Goal: Task Accomplishment & Management: Use online tool/utility

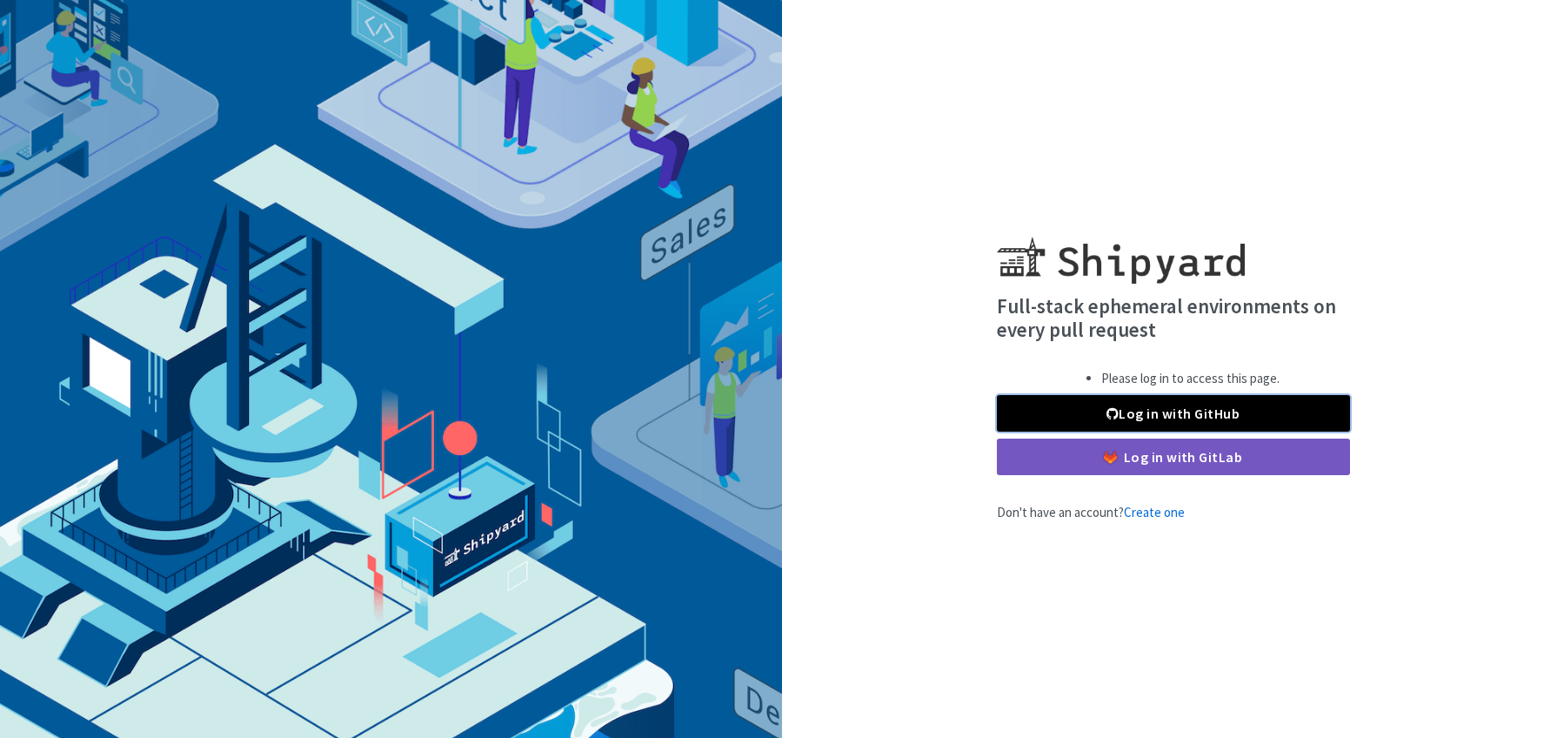
click at [1113, 408] on span at bounding box center [1113, 413] width 12 height 14
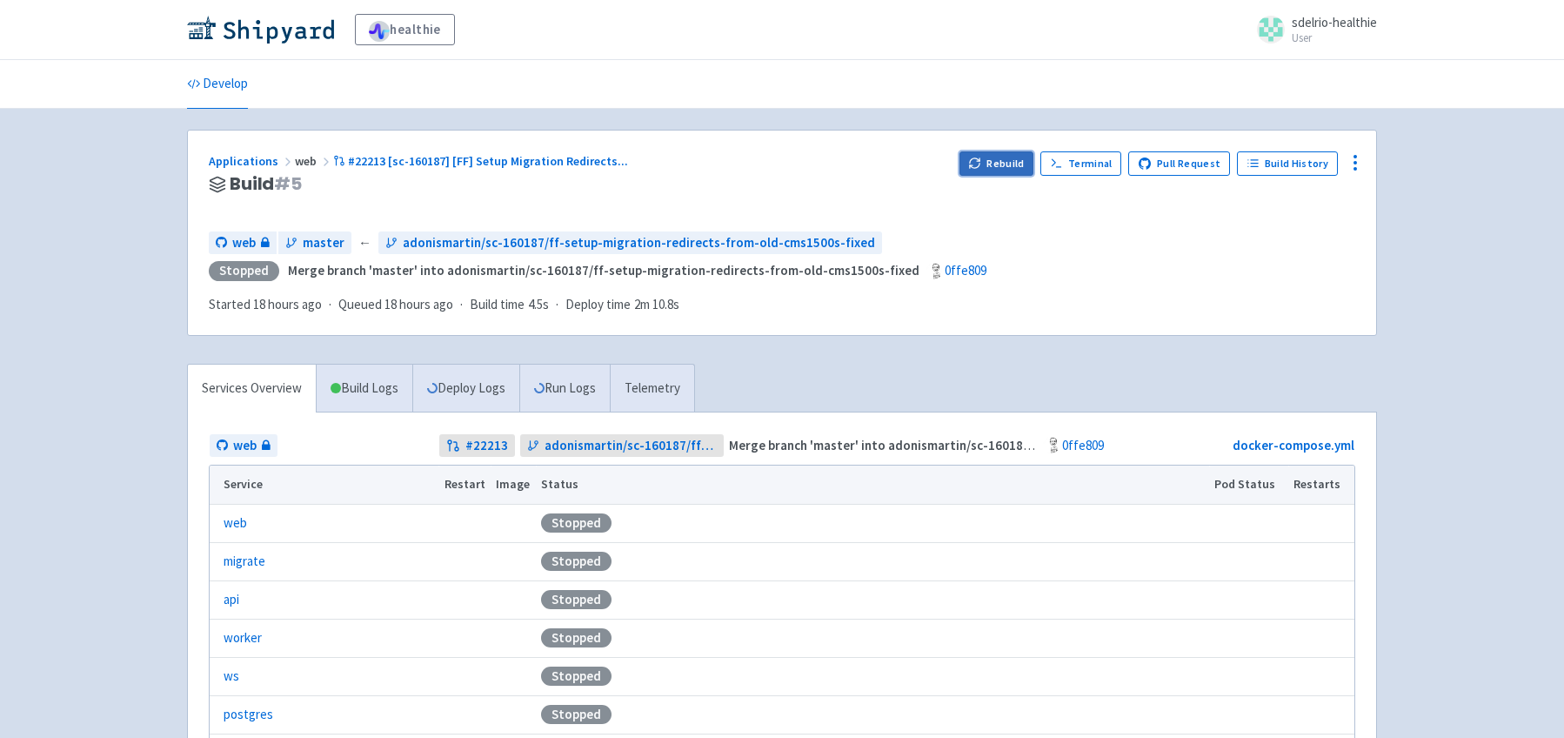
click at [1009, 165] on button "Rebuild" at bounding box center [997, 163] width 75 height 24
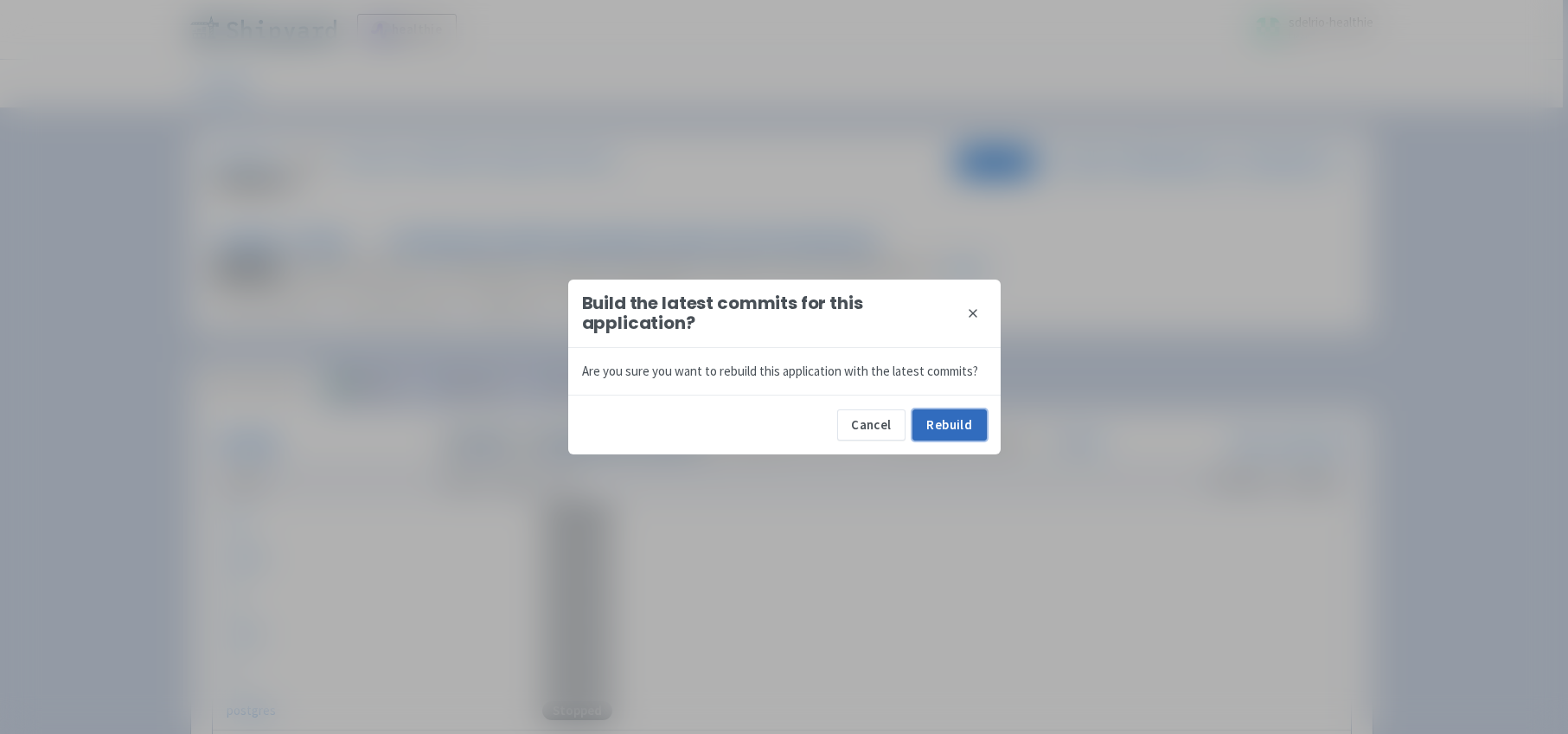
click at [958, 421] on button "Rebuild" at bounding box center [950, 424] width 75 height 31
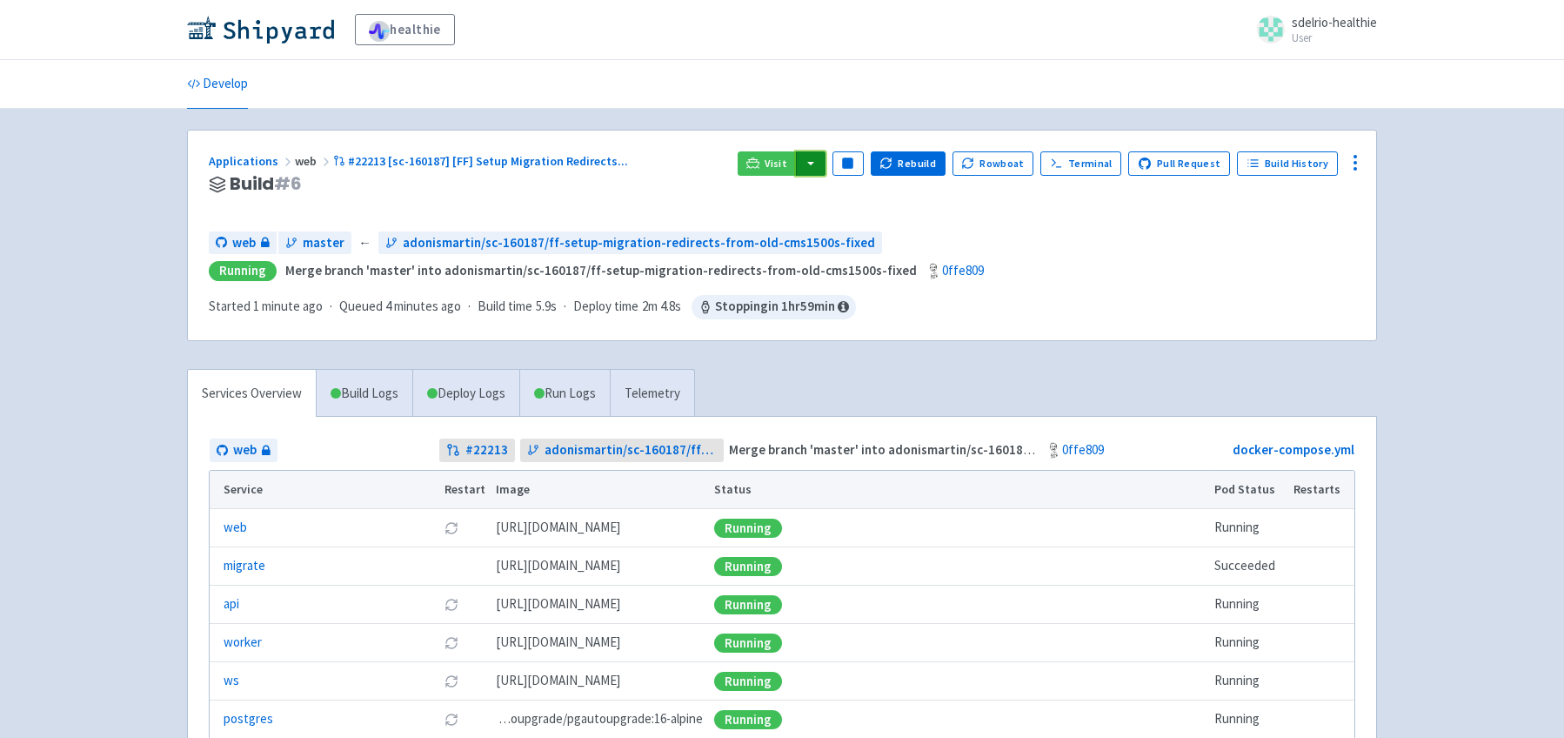
click at [826, 164] on button "button" at bounding box center [811, 163] width 30 height 24
click at [820, 164] on button "button" at bounding box center [811, 163] width 30 height 24
click at [861, 223] on link "web (web)" at bounding box center [844, 224] width 99 height 27
